Goal: Transaction & Acquisition: Obtain resource

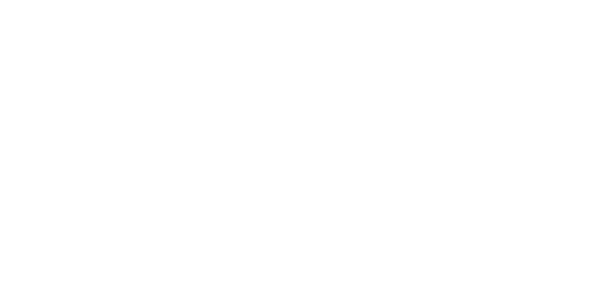
select select ""en""
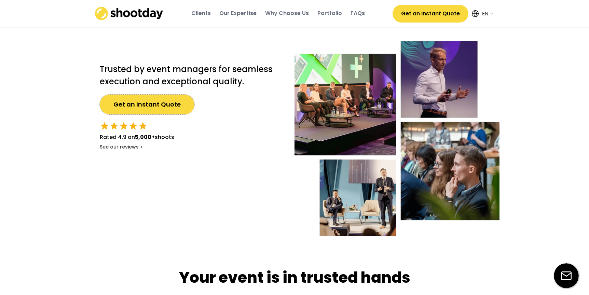
click at [125, 101] on button "Get an Instant Quote" at bounding box center [147, 105] width 95 height 20
